Goal: Task Accomplishment & Management: Manage account settings

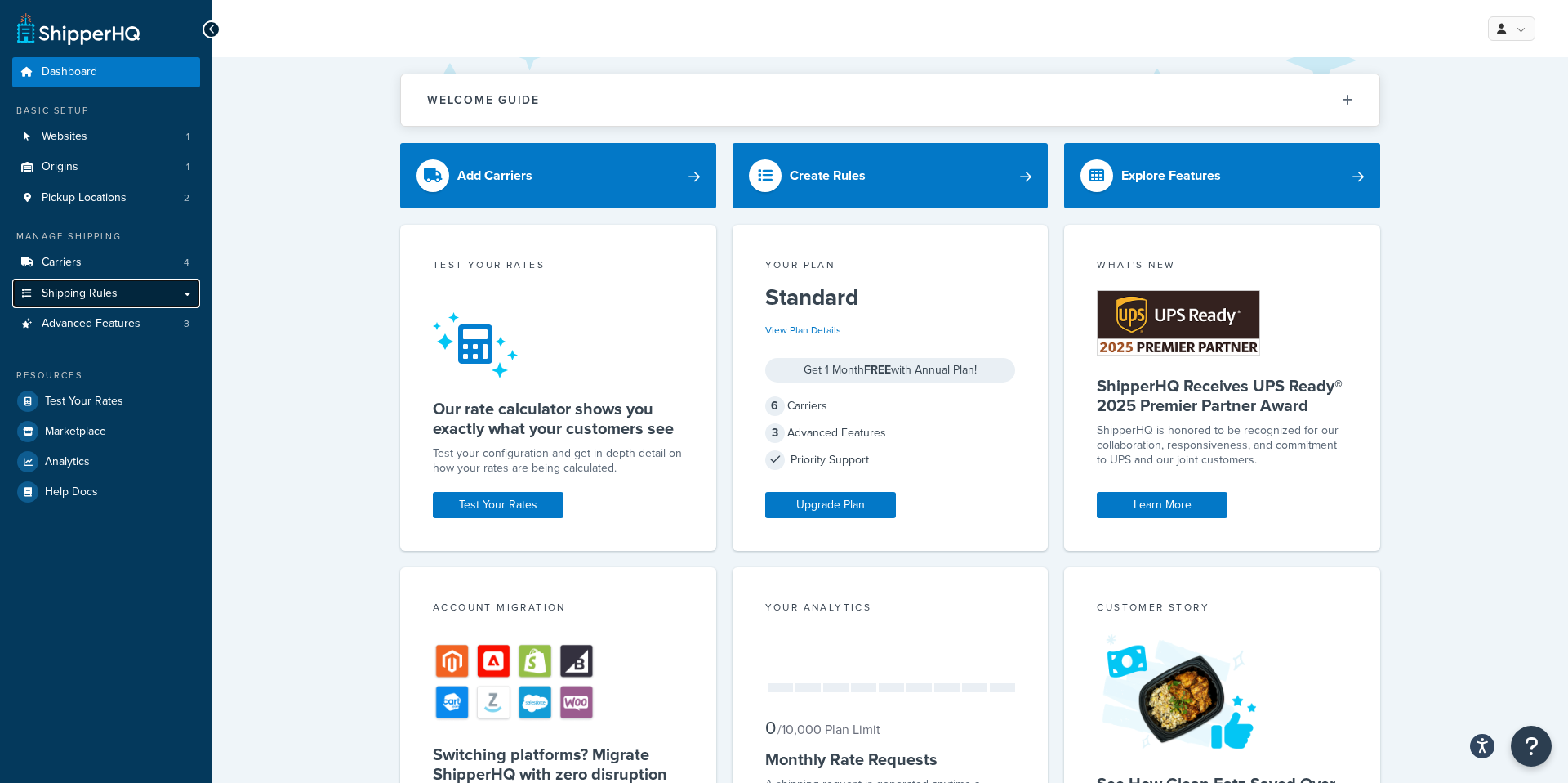
click at [77, 293] on span "Shipping Rules" at bounding box center [79, 294] width 76 height 14
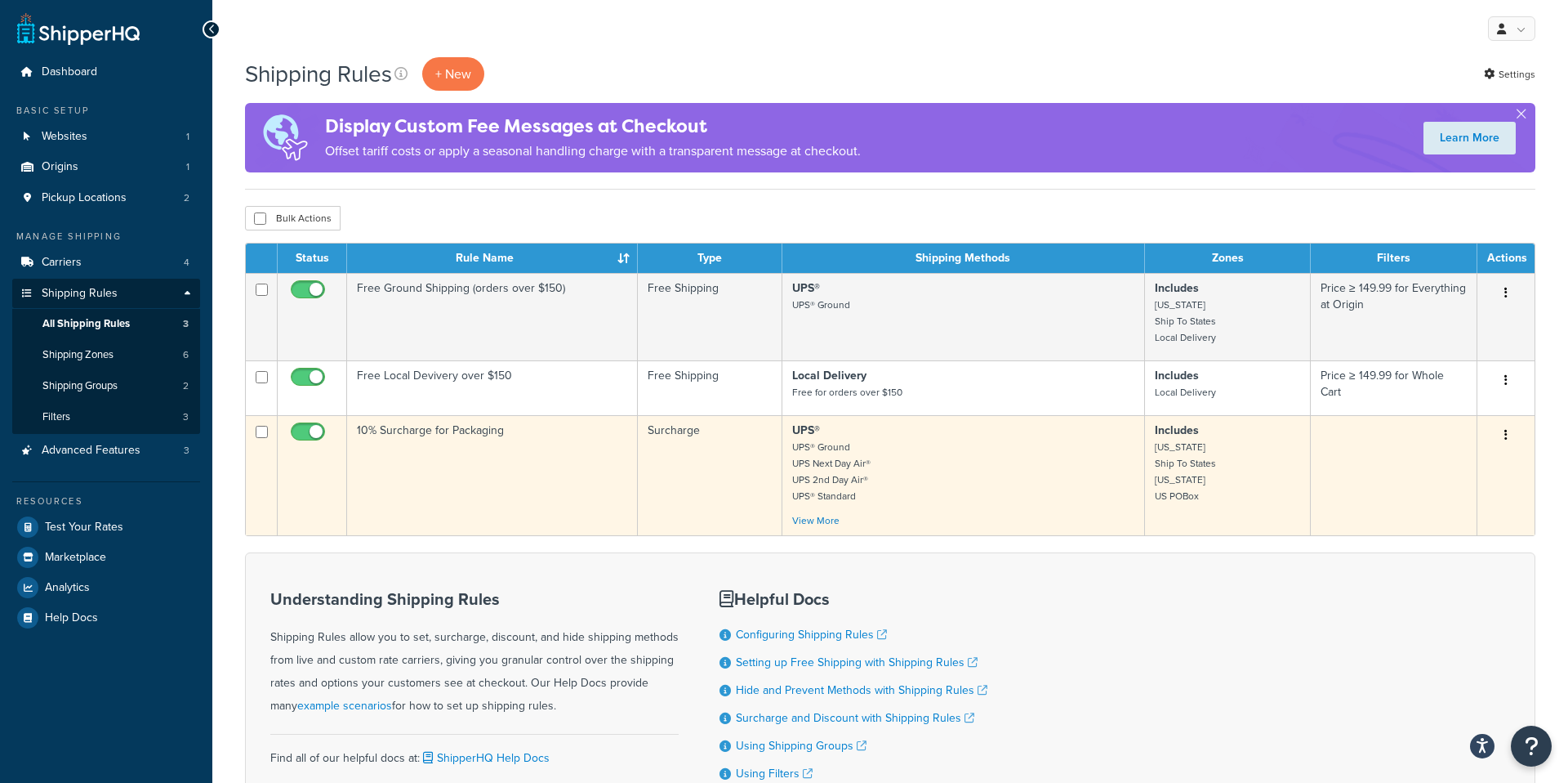
click at [570, 444] on td "10% Surcharge for Packaging" at bounding box center [492, 475] width 291 height 121
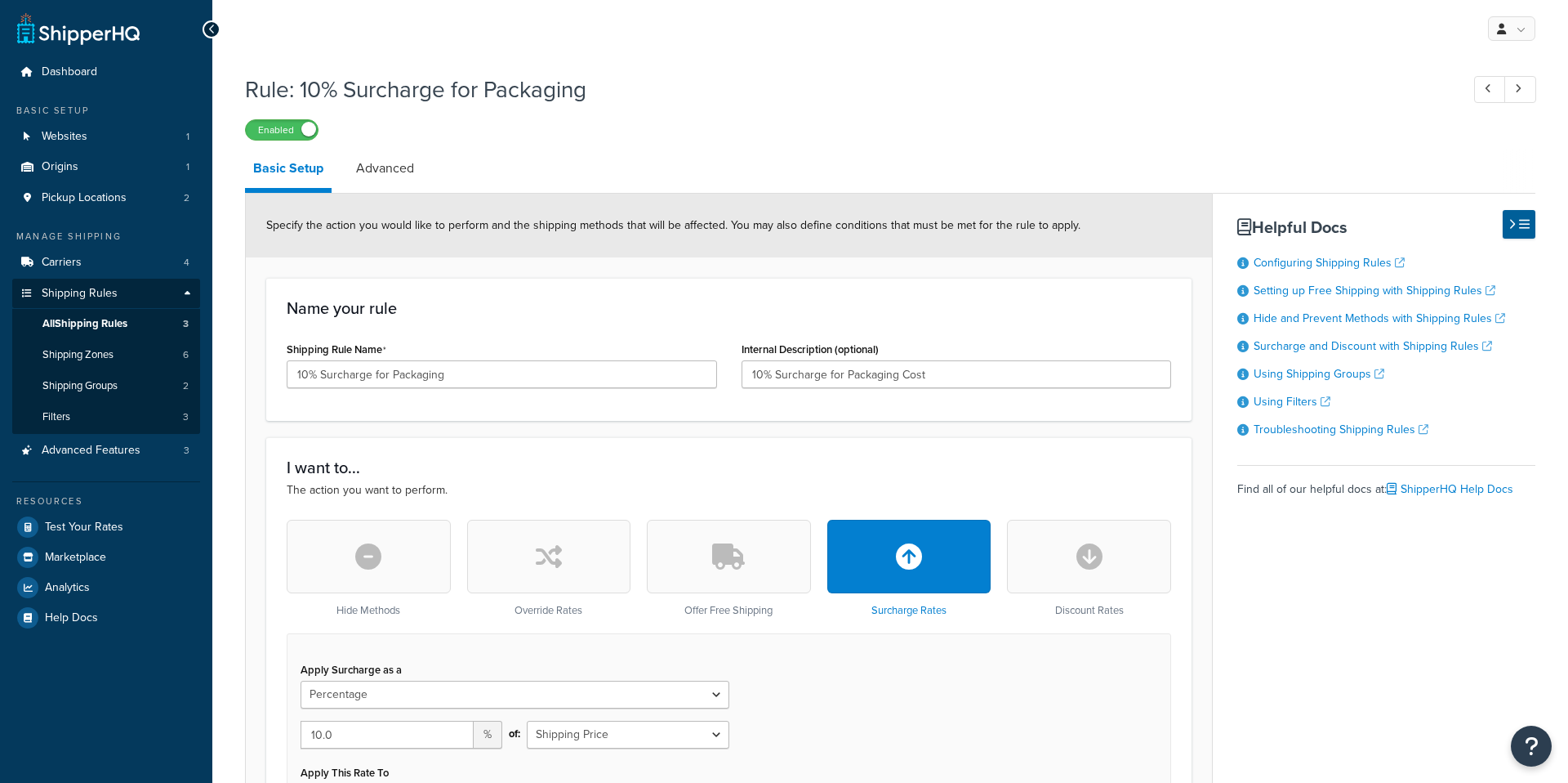
select select "PERCENTAGE"
click at [66, 350] on span "Shipping Zones" at bounding box center [77, 355] width 71 height 14
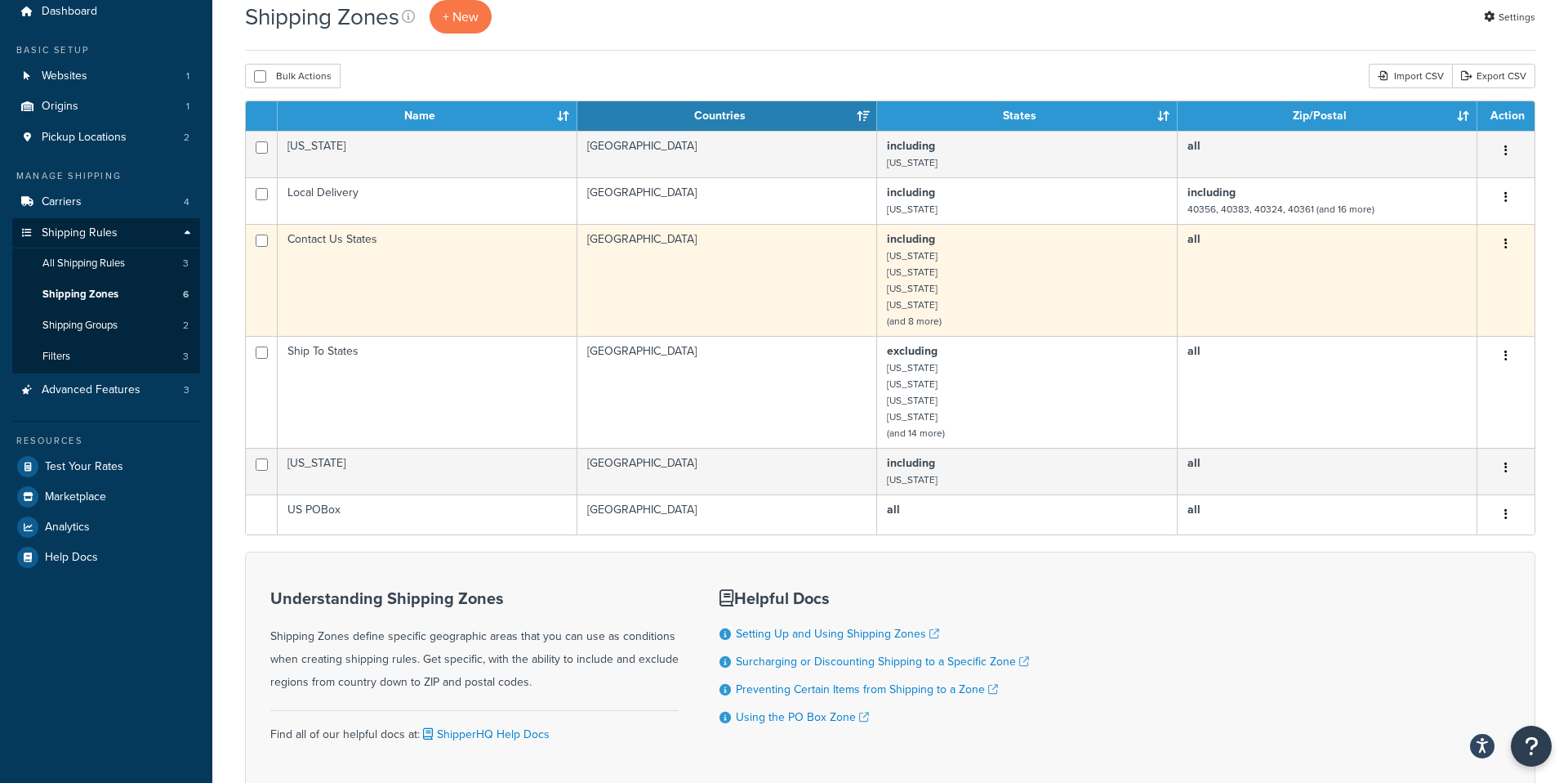
scroll to position [70, 0]
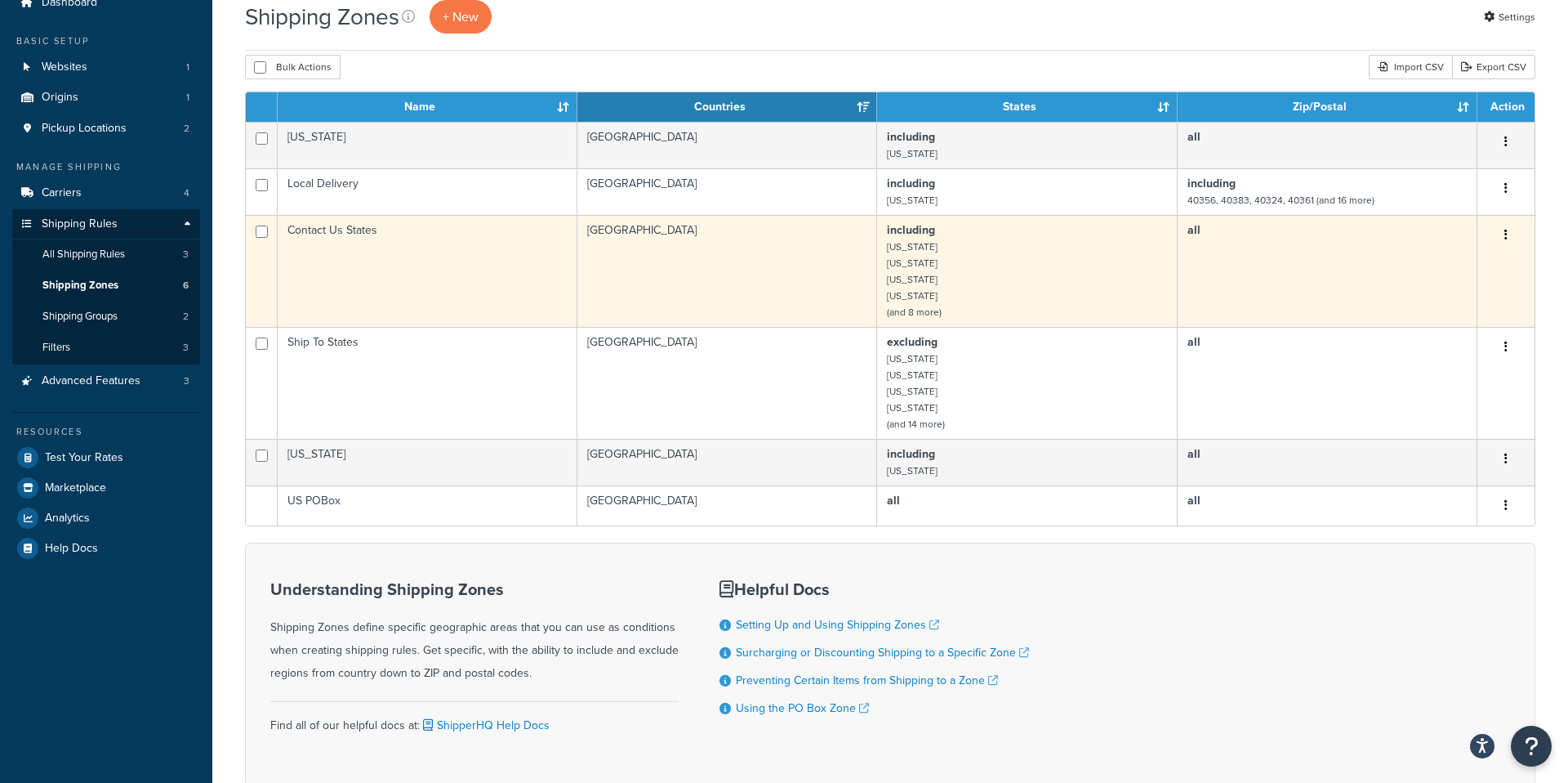
click at [785, 261] on td "United States" at bounding box center [727, 270] width 300 height 112
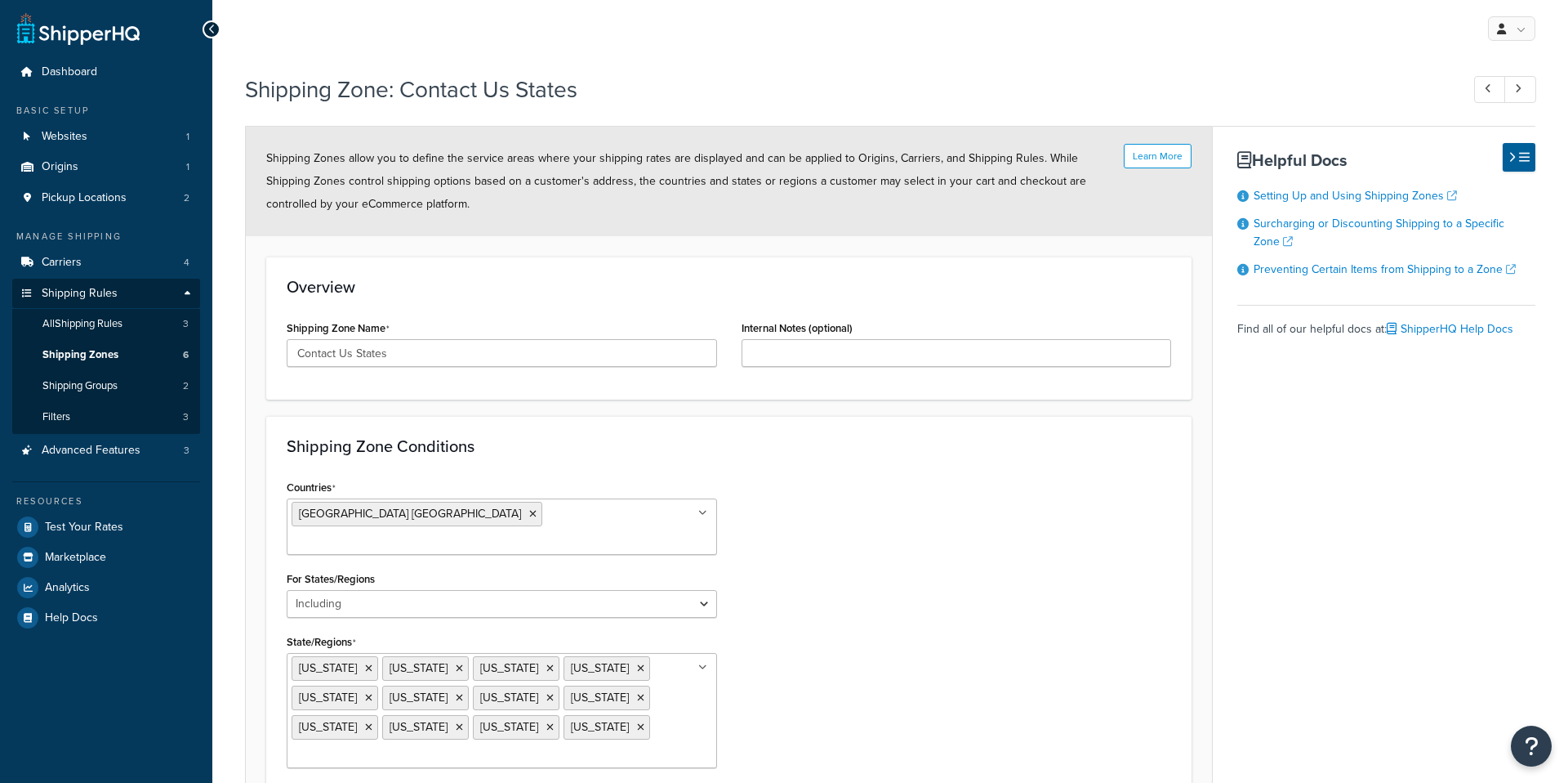
select select "including"
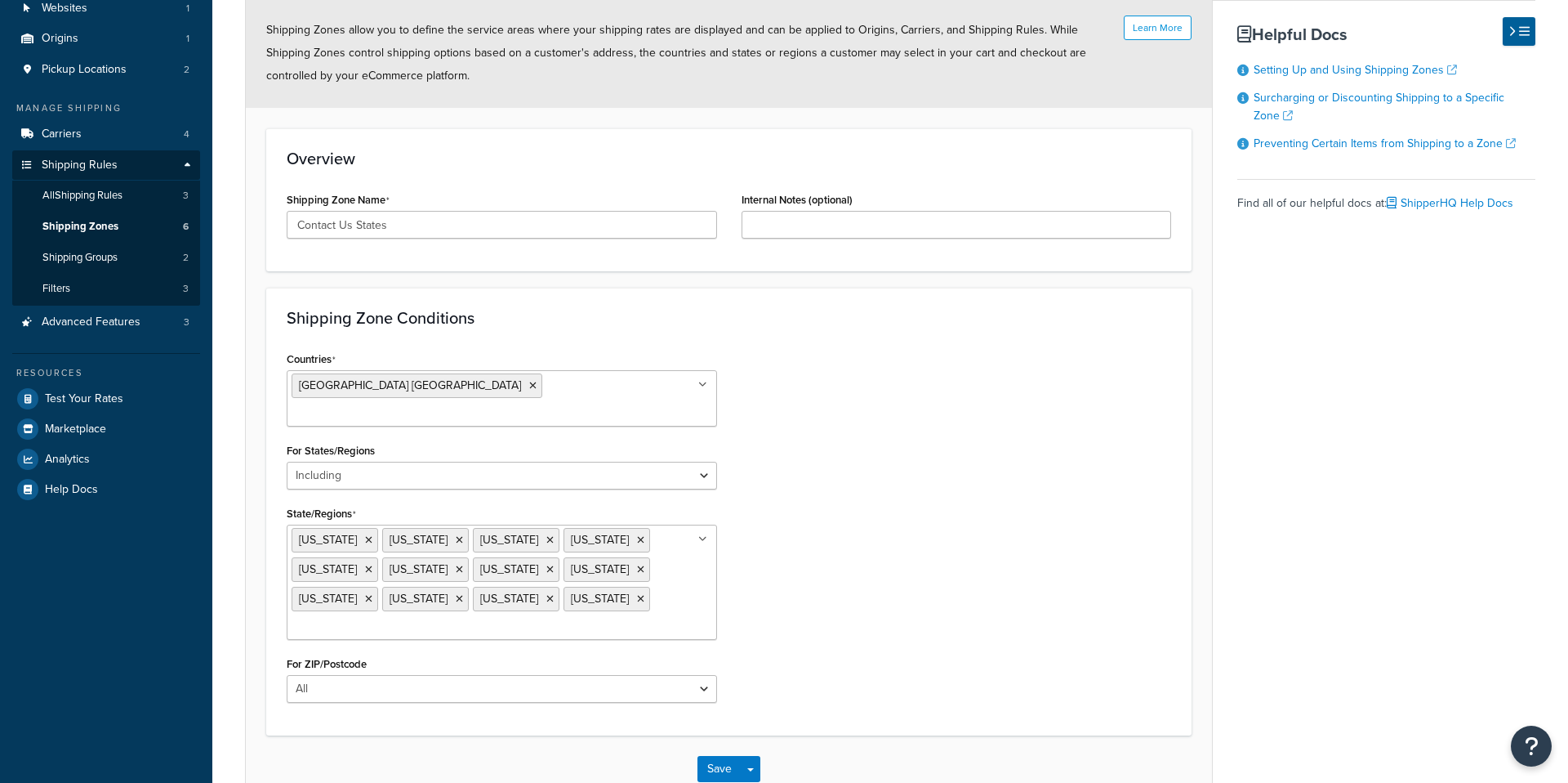
scroll to position [129, 0]
click at [546, 593] on icon at bounding box center [550, 597] width 7 height 10
click at [899, 552] on div "Countries United States USA All Countries ALL Afghanistan AFG Albania ALB Alger…" at bounding box center [729, 531] width 909 height 368
click at [720, 755] on button "Save" at bounding box center [719, 768] width 44 height 26
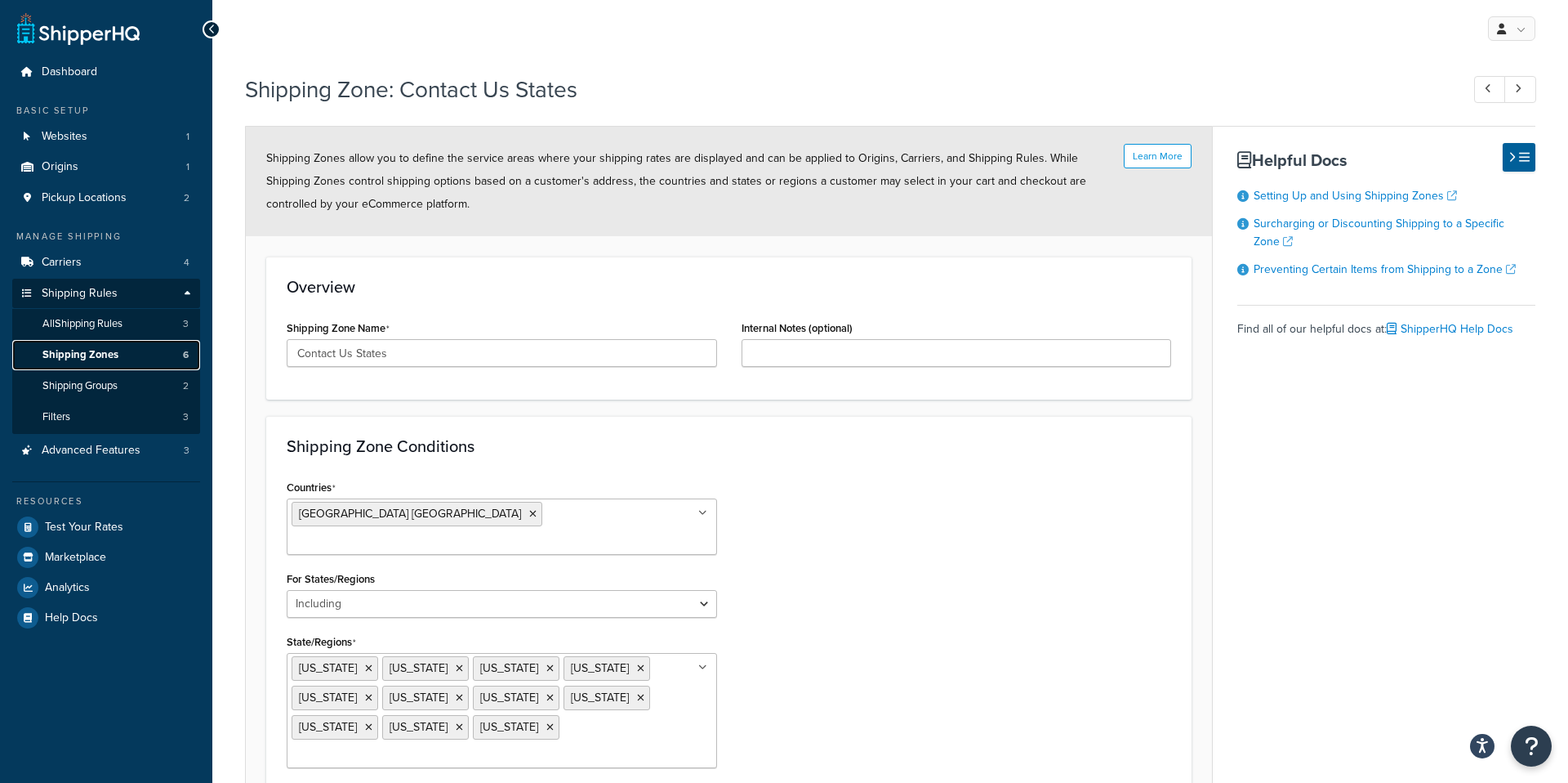
click at [98, 352] on span "Shipping Zones" at bounding box center [80, 355] width 76 height 14
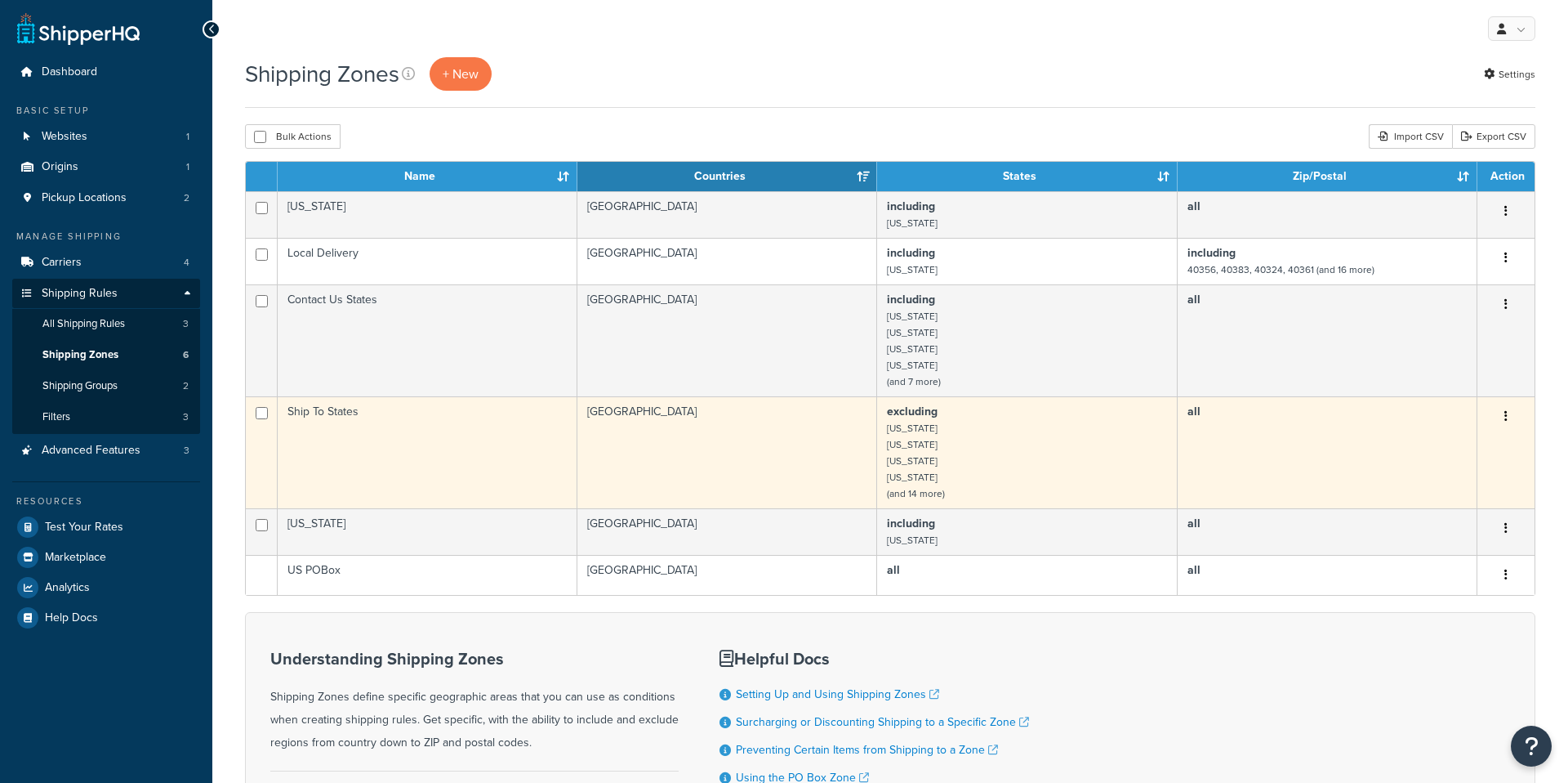
click at [434, 421] on td "Ship To States" at bounding box center [427, 451] width 300 height 112
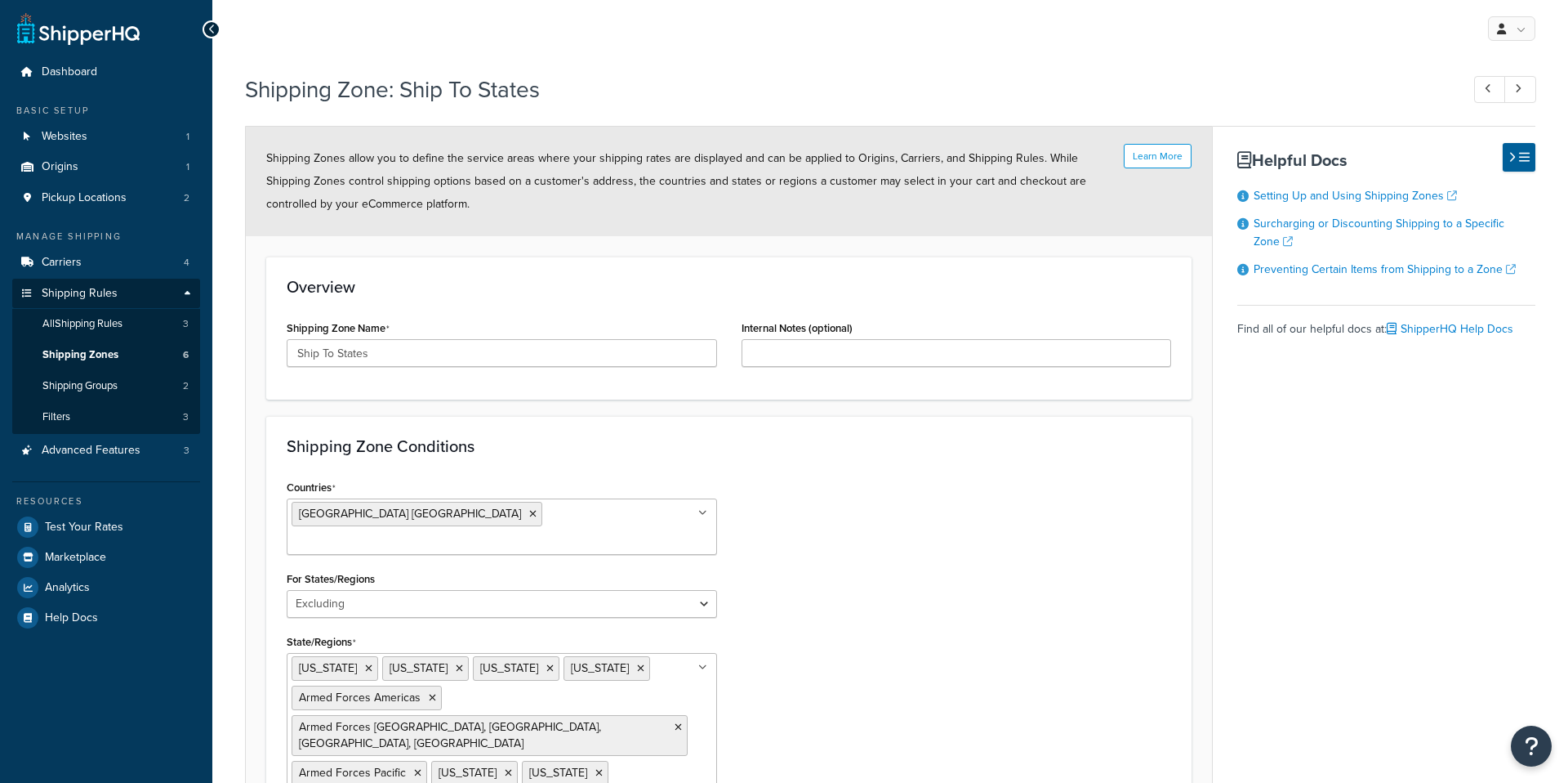
select select "excluding"
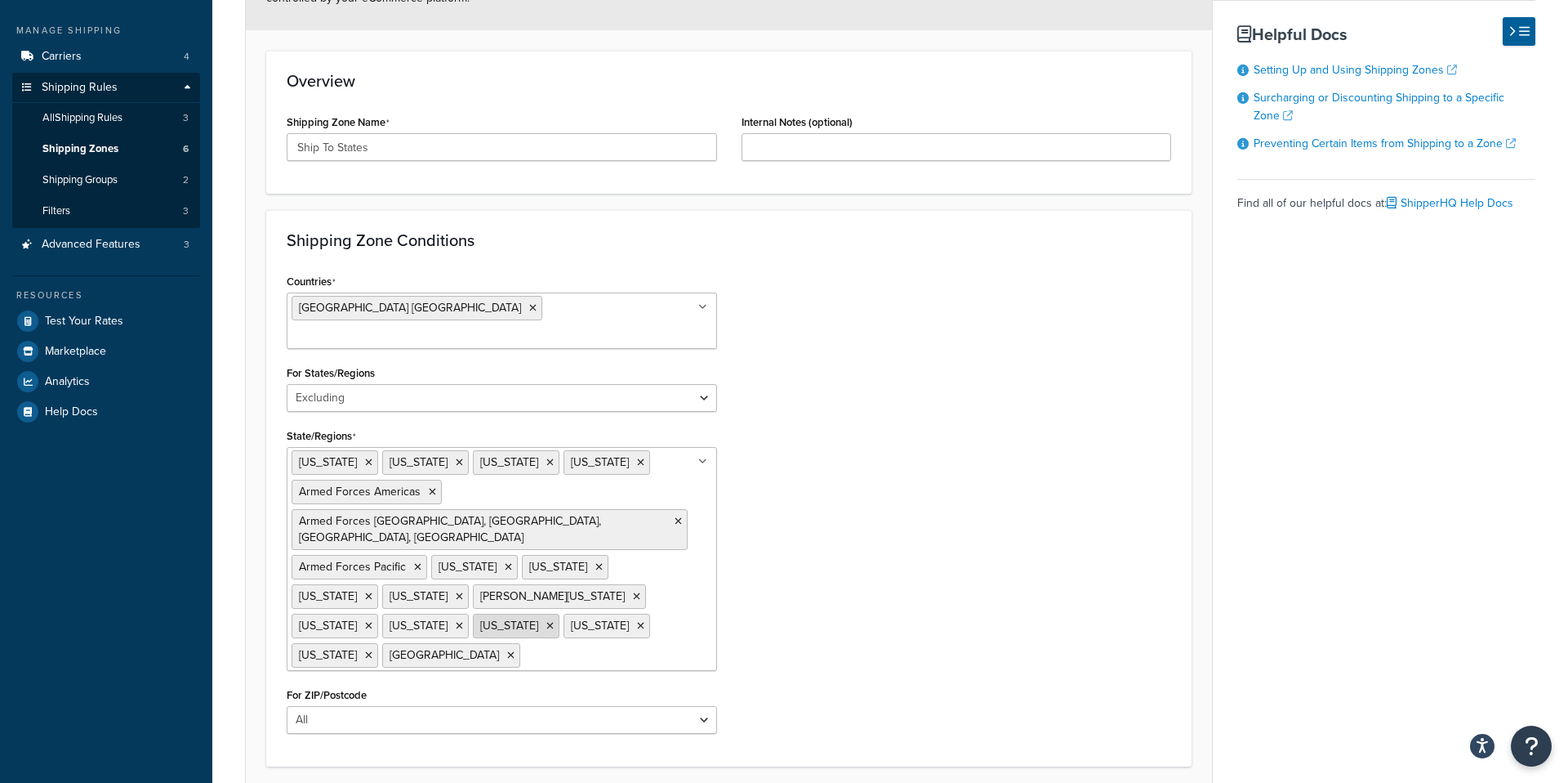
click at [546, 621] on icon at bounding box center [550, 626] width 7 height 10
click at [858, 596] on div "Countries United States USA All Countries ALL Afghanistan AFG Albania ALB Alger…" at bounding box center [729, 507] width 909 height 476
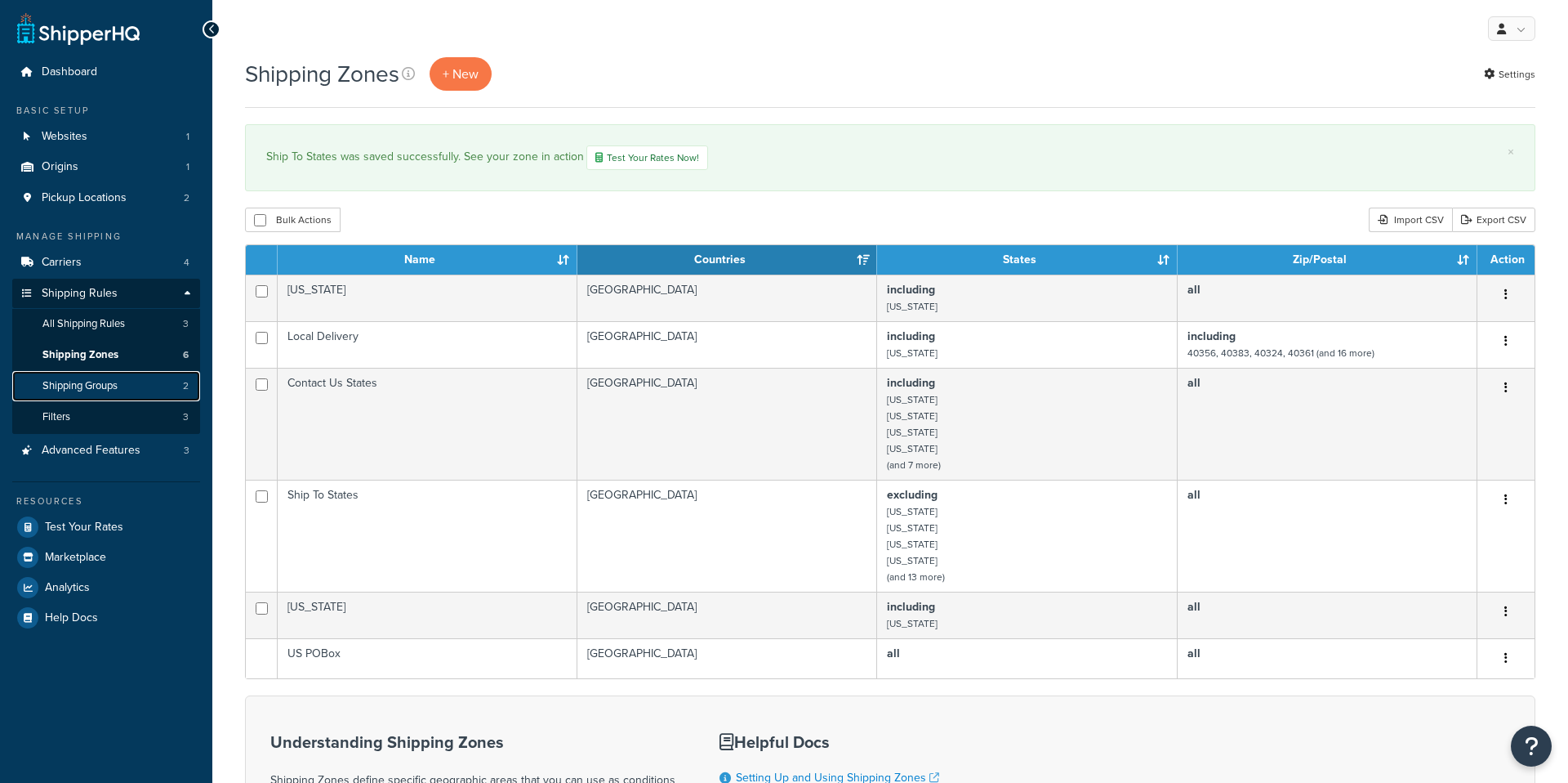
click at [91, 386] on span "Shipping Groups" at bounding box center [79, 386] width 75 height 14
